Goal: Check status

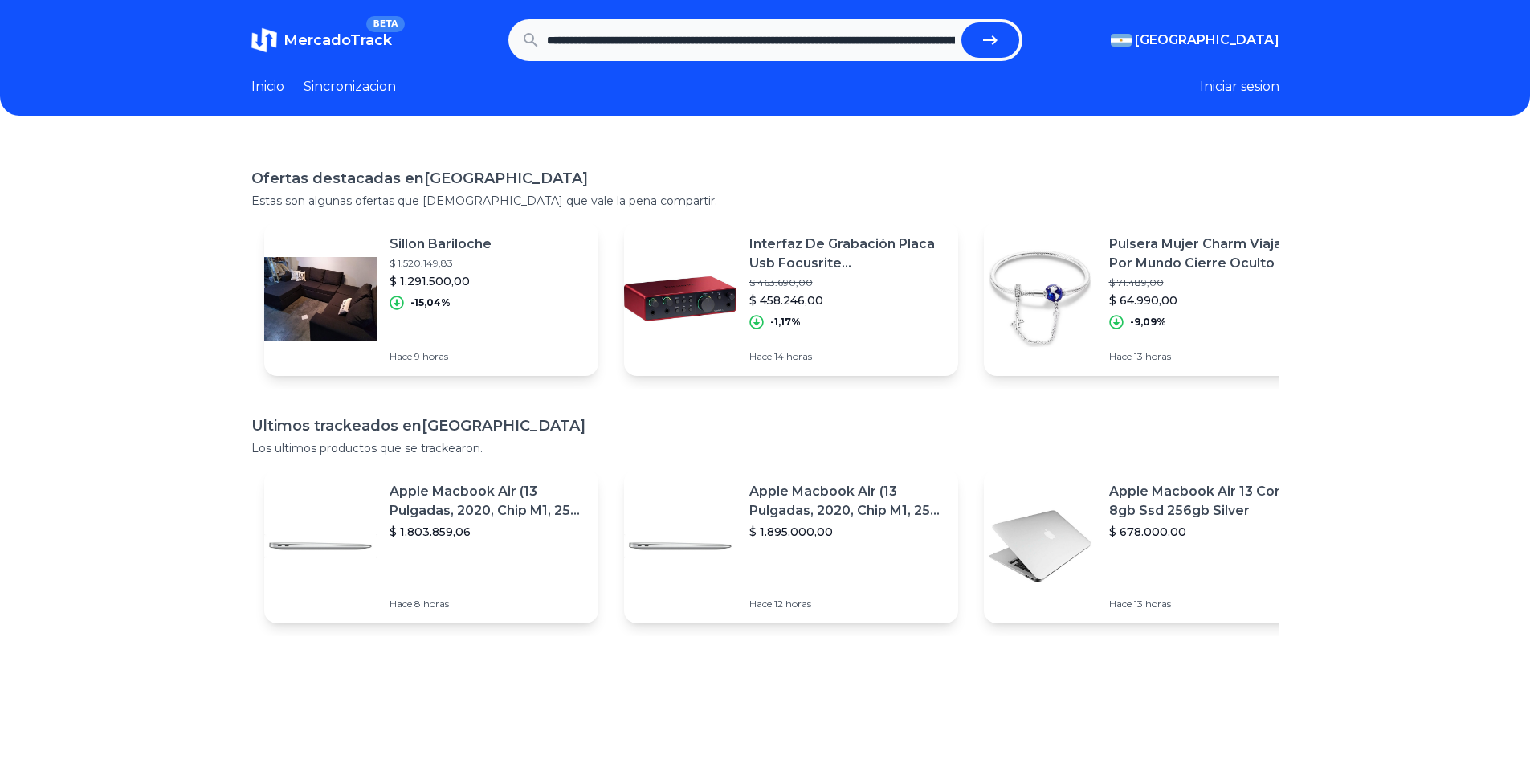
scroll to position [0, 531]
click at [996, 31] on icon "submit" at bounding box center [990, 40] width 19 height 19
type input "**********"
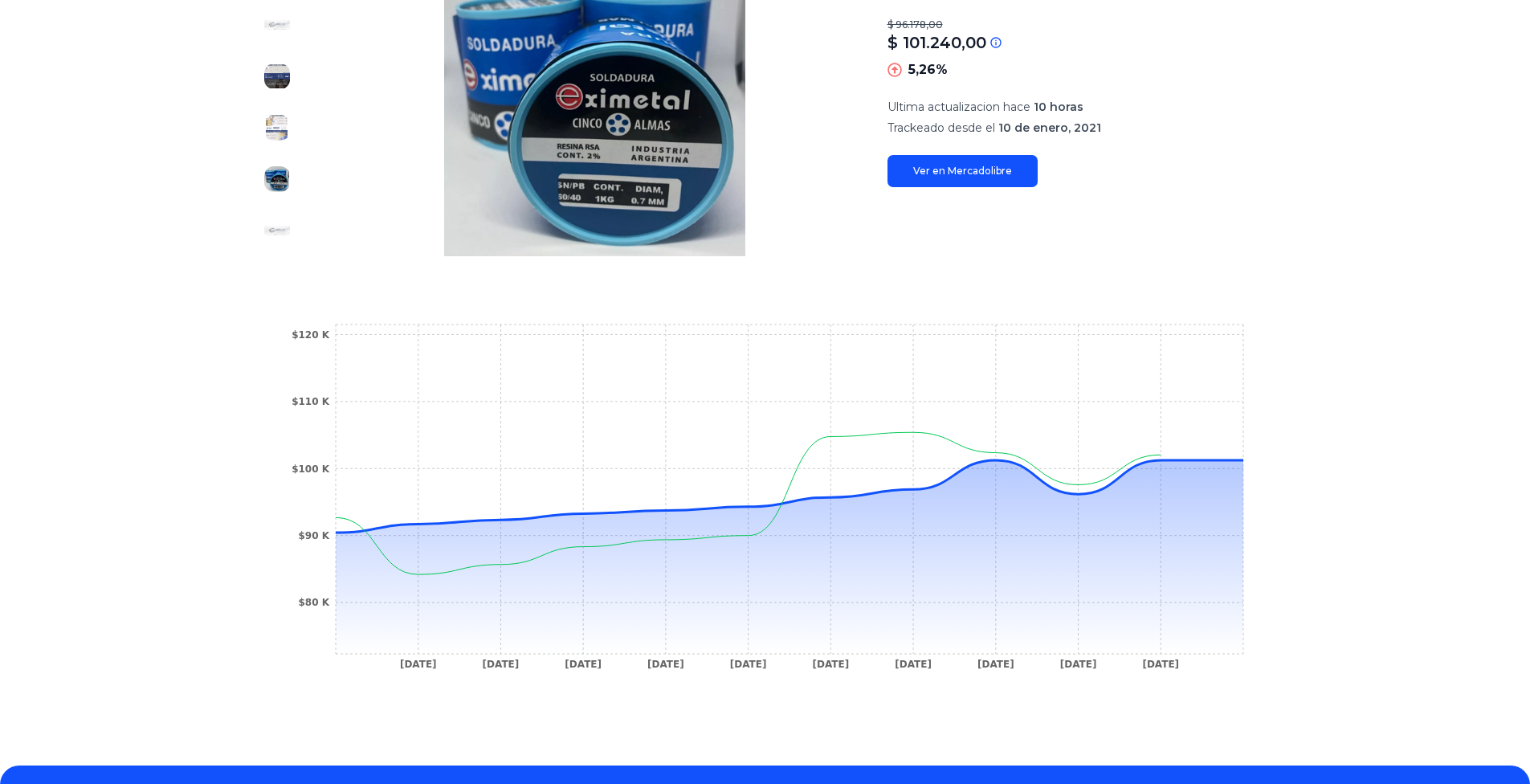
scroll to position [321, 0]
